Goal: Task Accomplishment & Management: Use online tool/utility

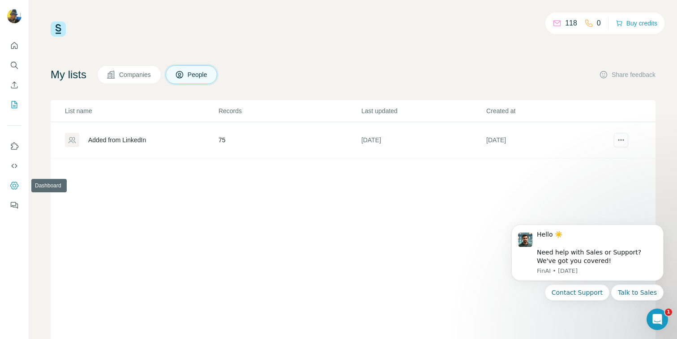
click at [19, 187] on button "Dashboard" at bounding box center [14, 186] width 14 height 16
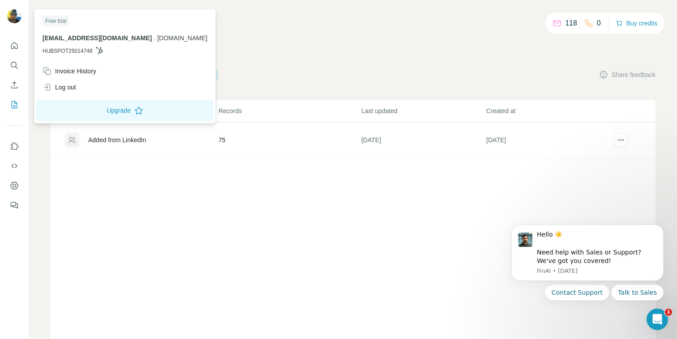
click at [4, 12] on div at bounding box center [16, 18] width 26 height 30
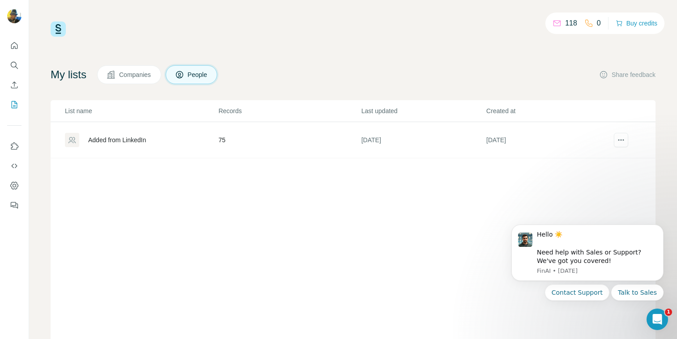
click at [10, 13] on img at bounding box center [14, 16] width 14 height 14
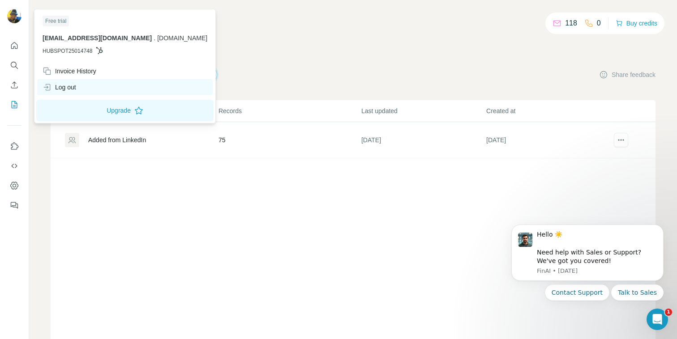
click at [70, 83] on div "Log out" at bounding box center [60, 87] width 34 height 9
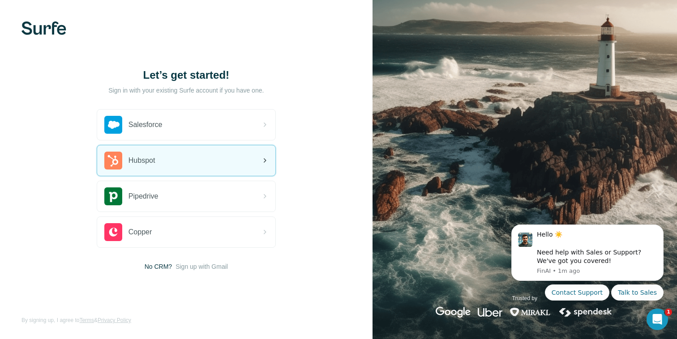
click at [159, 164] on div "Hubspot" at bounding box center [186, 160] width 178 height 30
